Goal: Information Seeking & Learning: Find specific fact

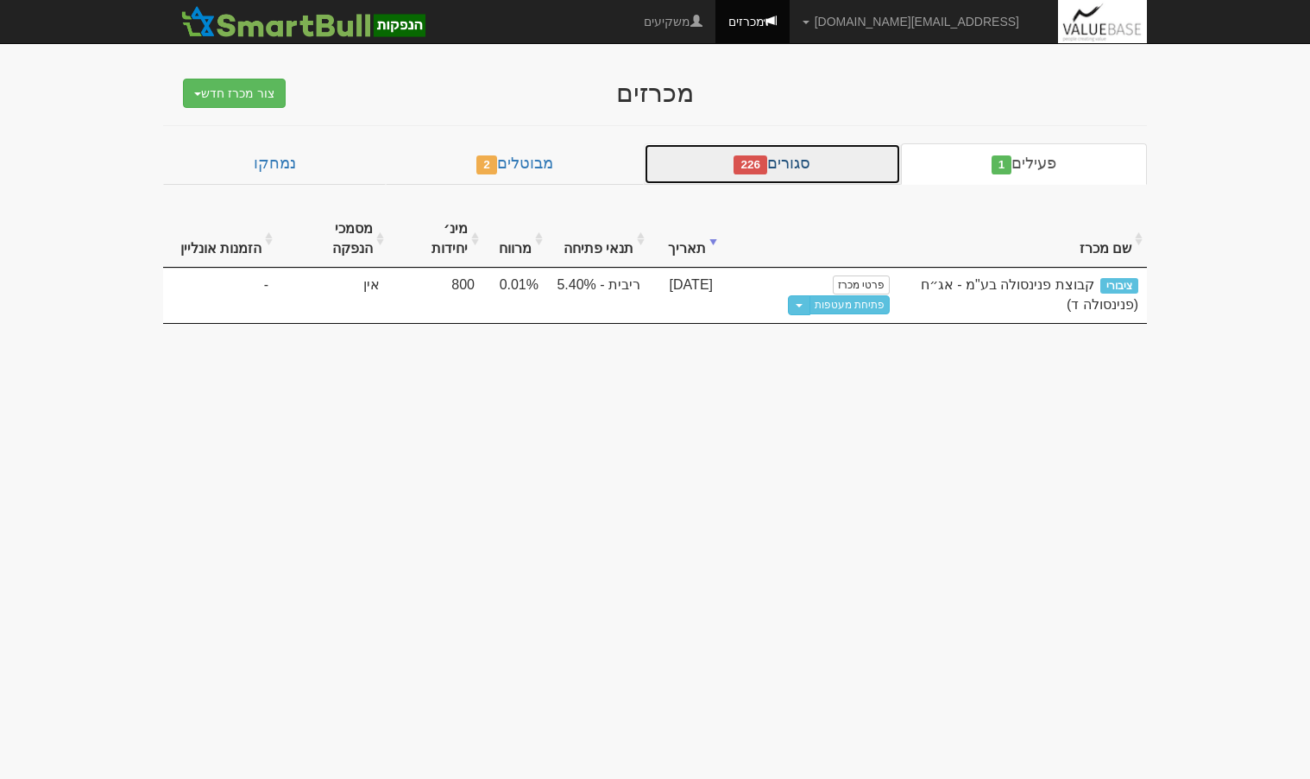
click at [724, 167] on link "סגורים 226" at bounding box center [772, 163] width 257 height 41
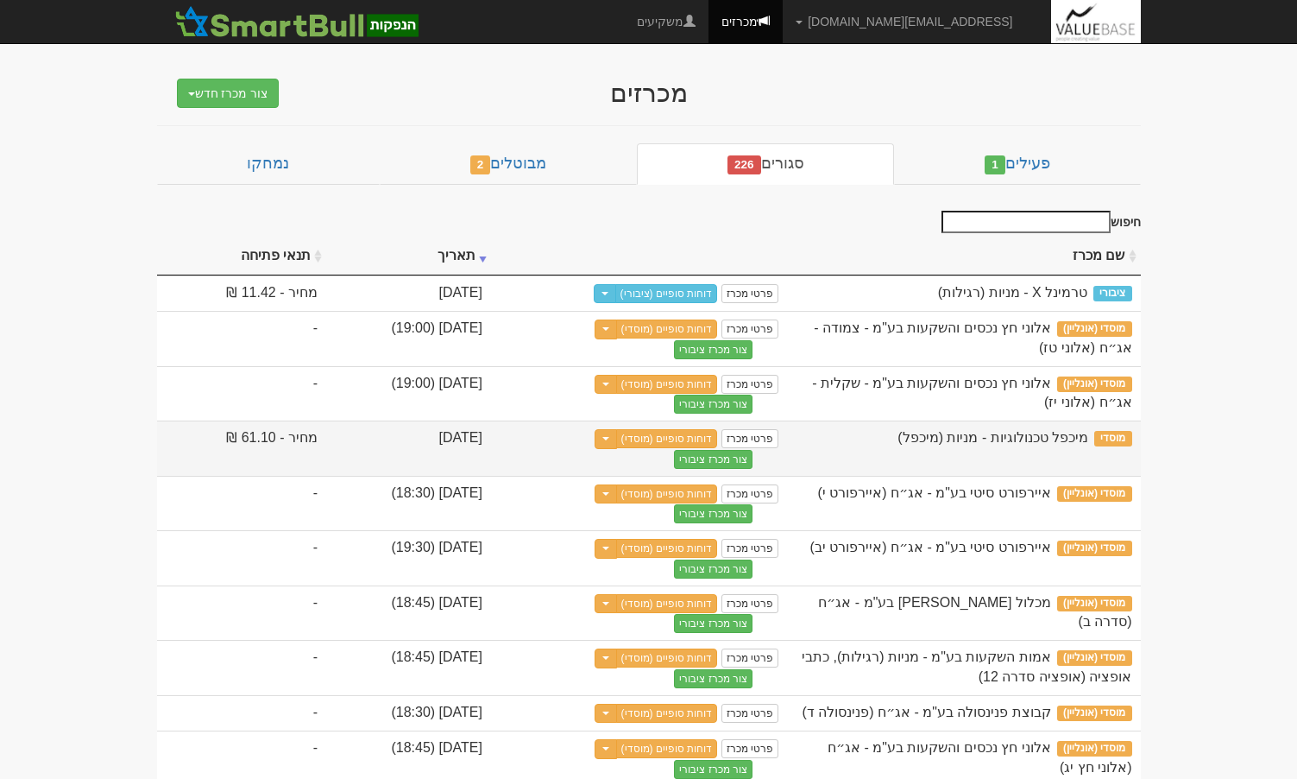
click at [963, 439] on span "מיכפל טכנולוגיות - מניות (מיכפל)" at bounding box center [993, 437] width 191 height 15
click at [718, 444] on link "דוחות סופיים (מוסדי)" at bounding box center [667, 438] width 102 height 19
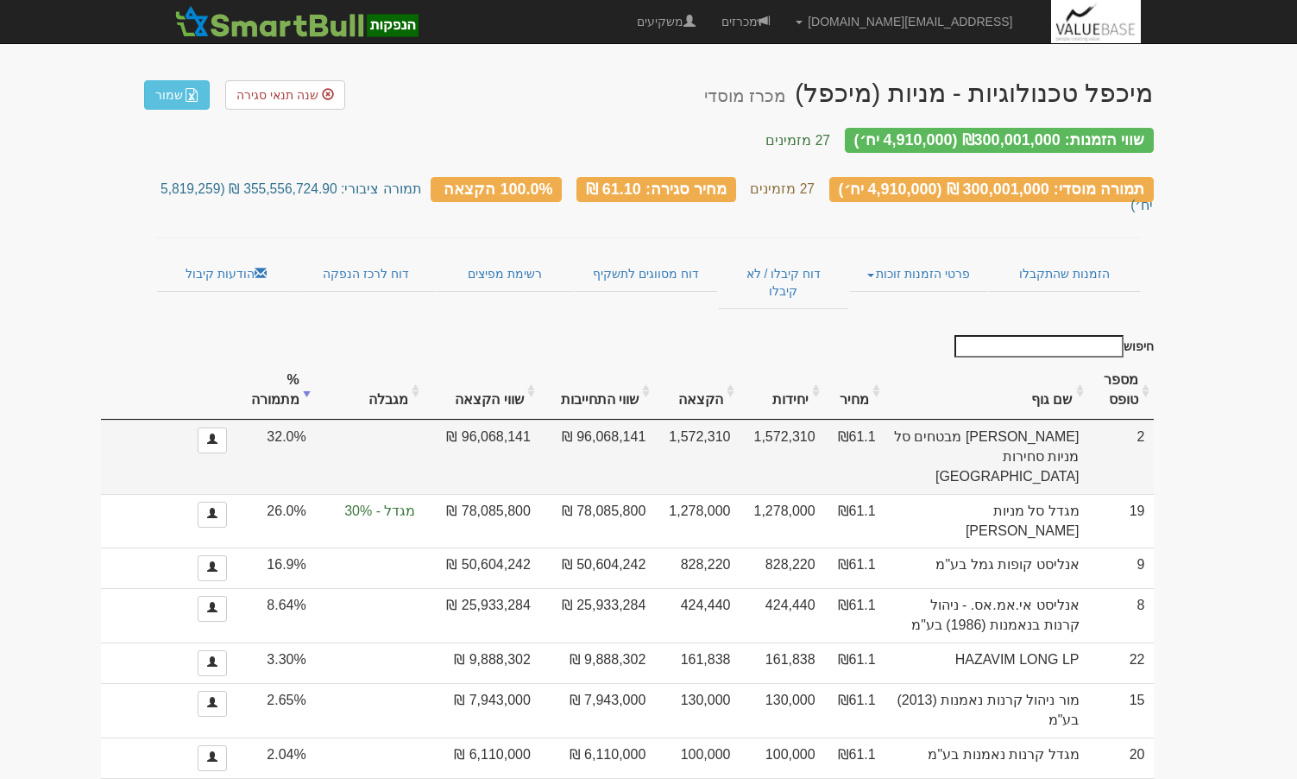
click at [654, 419] on td "96,068,141 ₪" at bounding box center [596, 456] width 115 height 74
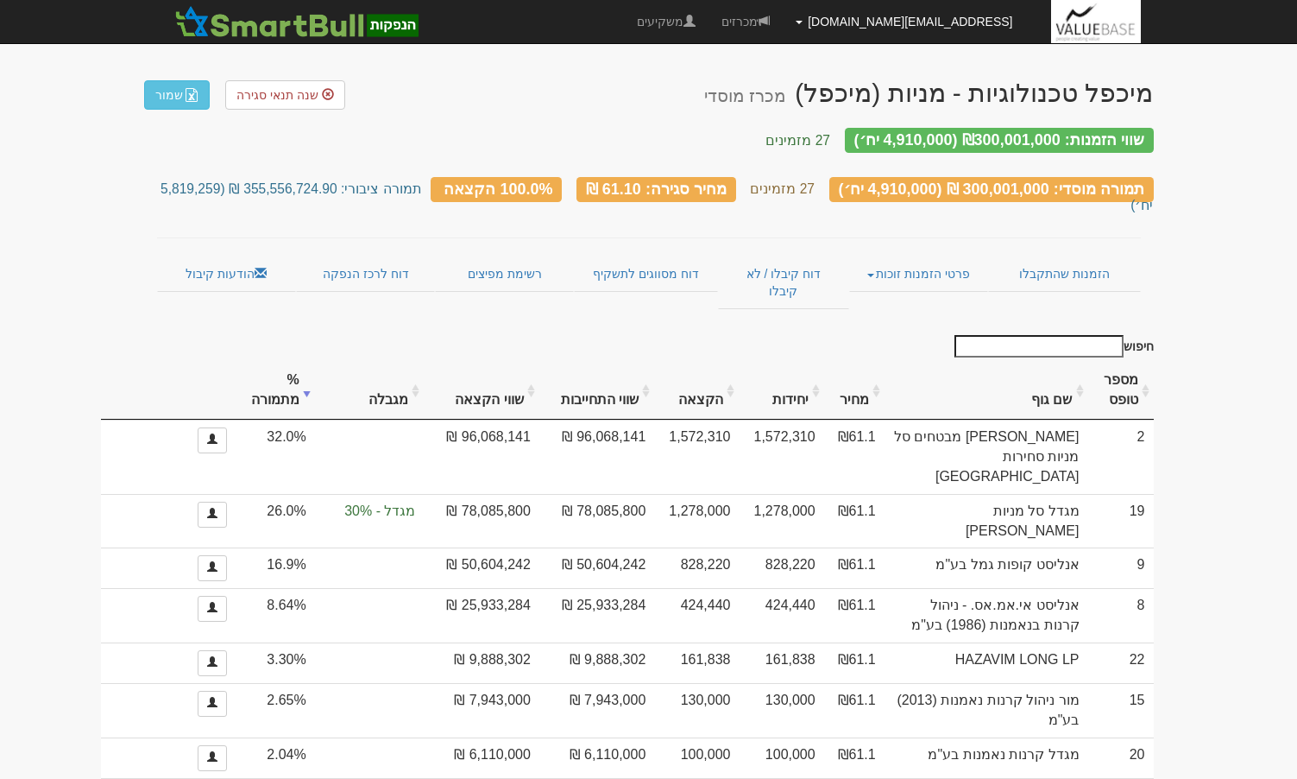
copy tr "96,068,141 ₪"
